Goal: Transaction & Acquisition: Purchase product/service

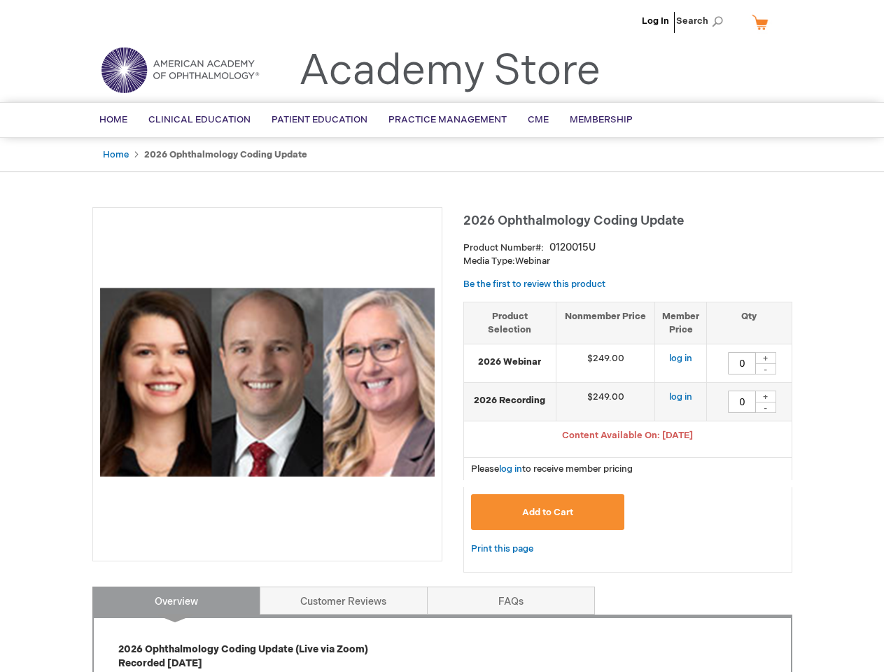
click at [442, 336] on div at bounding box center [267, 384] width 350 height 354
click at [704, 21] on span "Search" at bounding box center [702, 21] width 53 height 28
click at [628, 437] on span "Content Available On: [DATE]" at bounding box center [627, 435] width 131 height 11
click at [766, 358] on div "+" at bounding box center [765, 358] width 21 height 12
click at [766, 369] on div "-" at bounding box center [765, 368] width 21 height 11
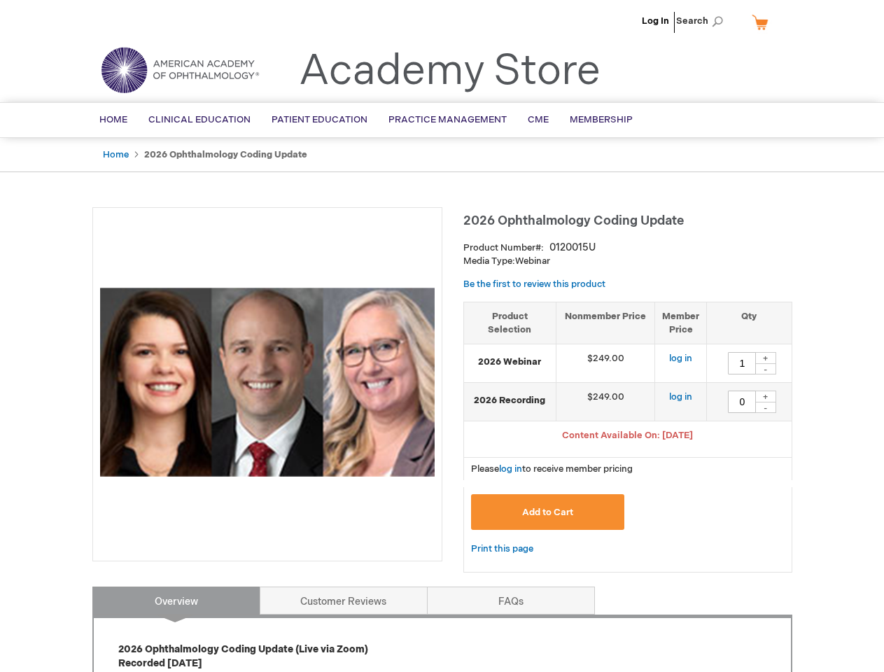
type input "0"
click at [766, 396] on div "+" at bounding box center [765, 397] width 21 height 12
click at [766, 407] on div "-" at bounding box center [765, 407] width 21 height 11
type input "0"
